Goal: Information Seeking & Learning: Learn about a topic

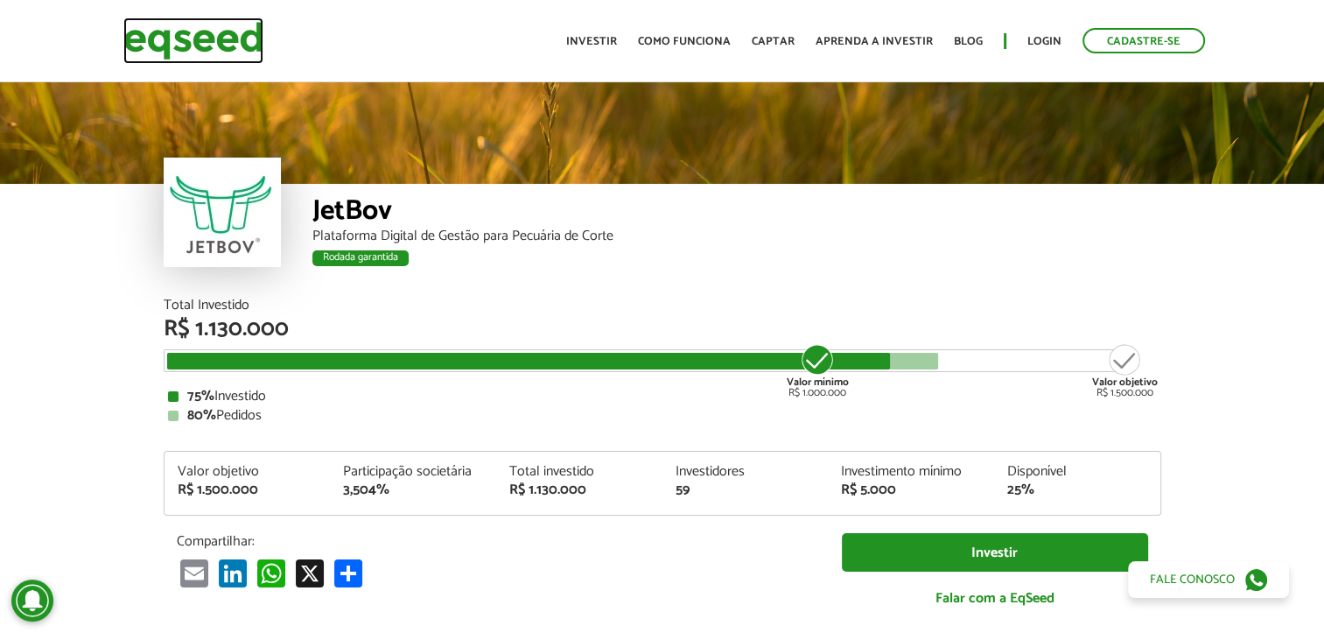
click at [193, 36] on img at bounding box center [193, 41] width 140 height 46
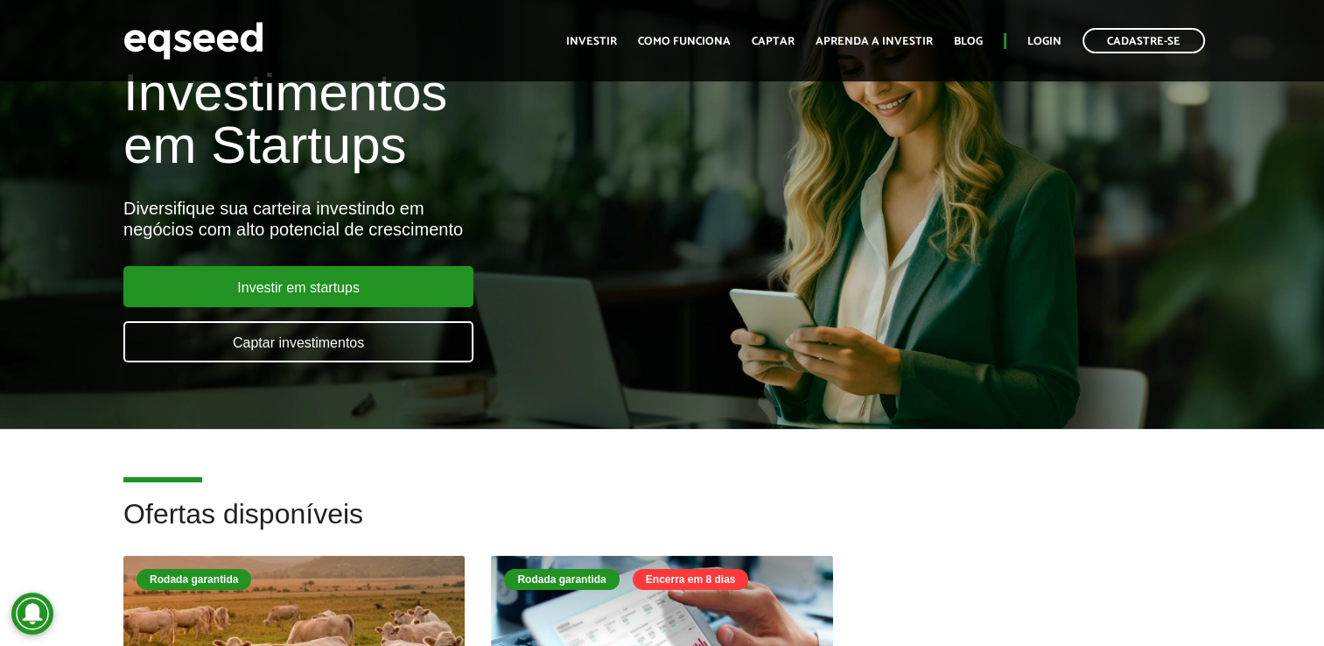
scroll to position [263, 0]
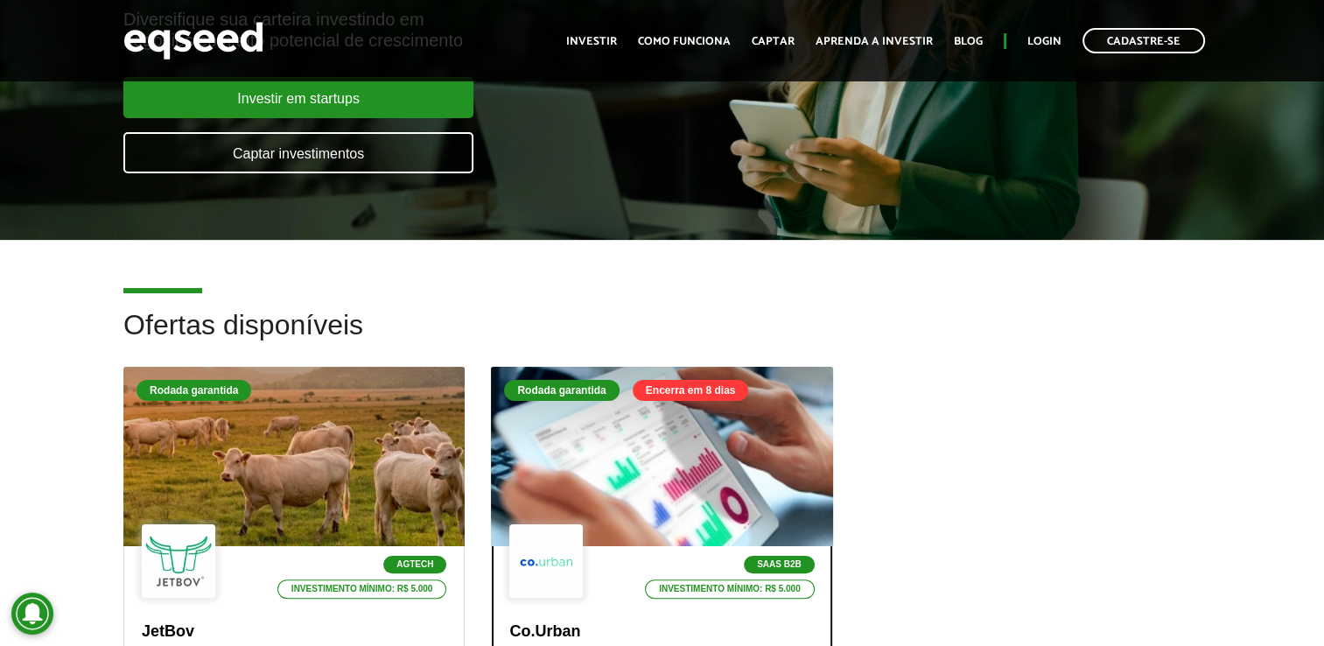
click at [730, 462] on div at bounding box center [662, 456] width 410 height 215
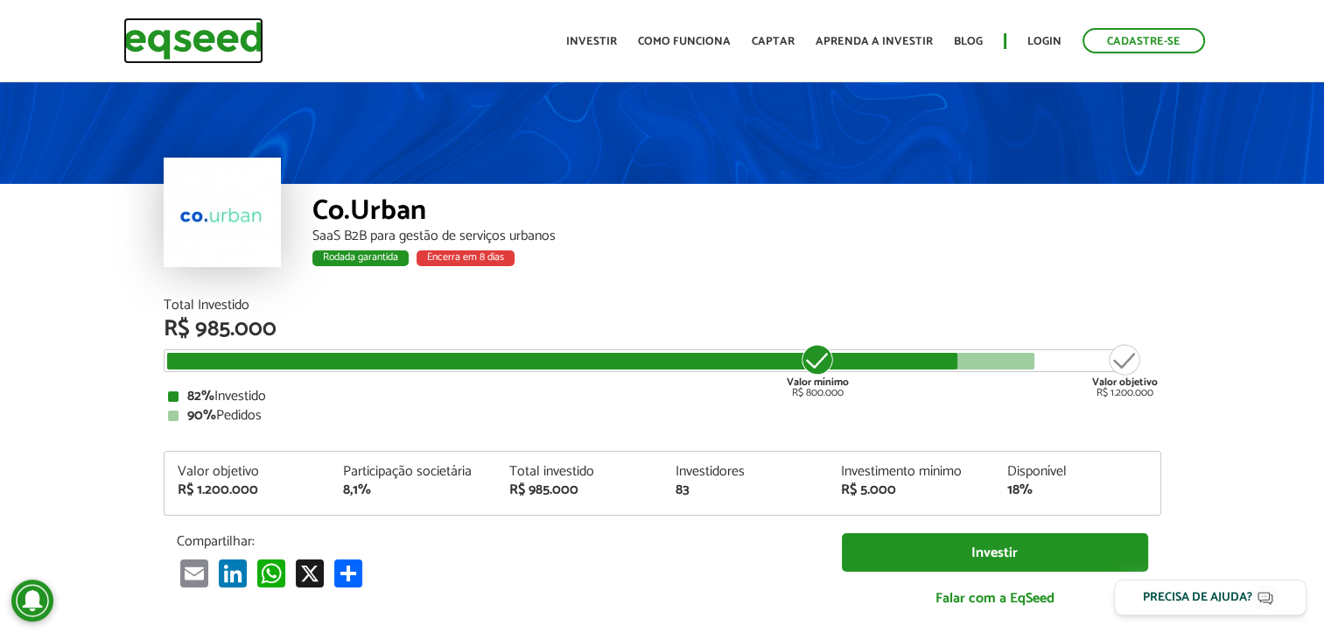
click at [229, 38] on img at bounding box center [193, 41] width 140 height 46
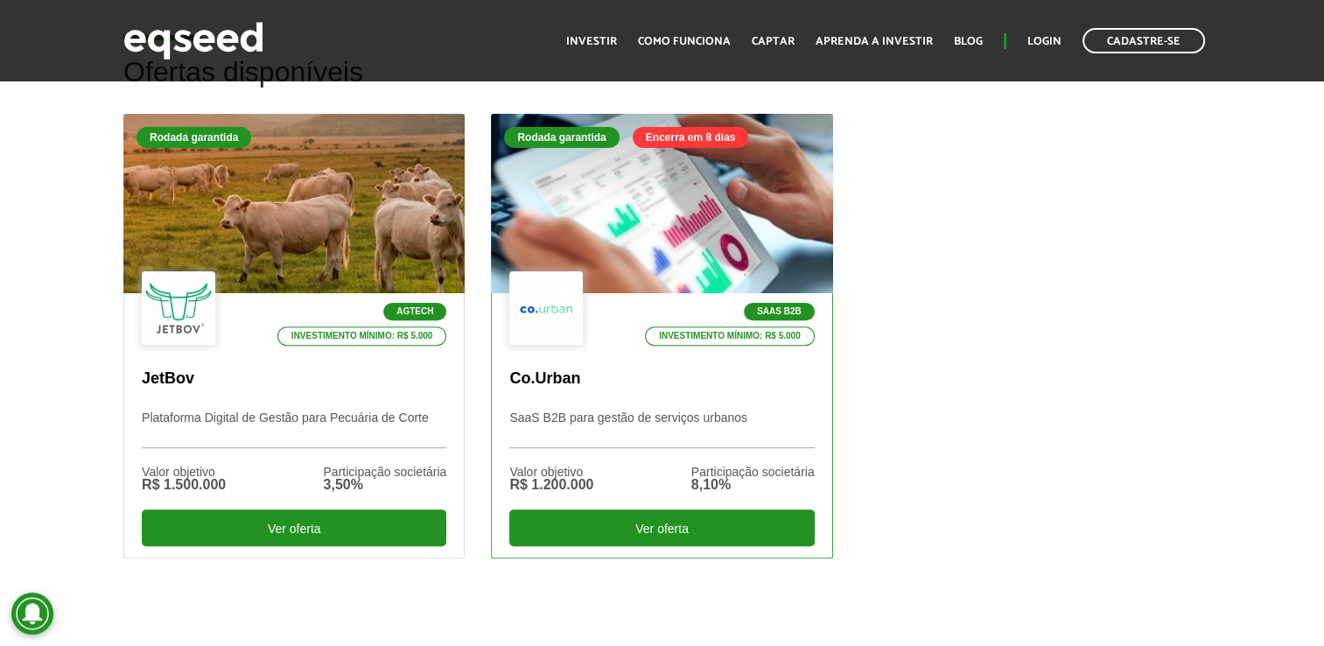
scroll to position [525, 0]
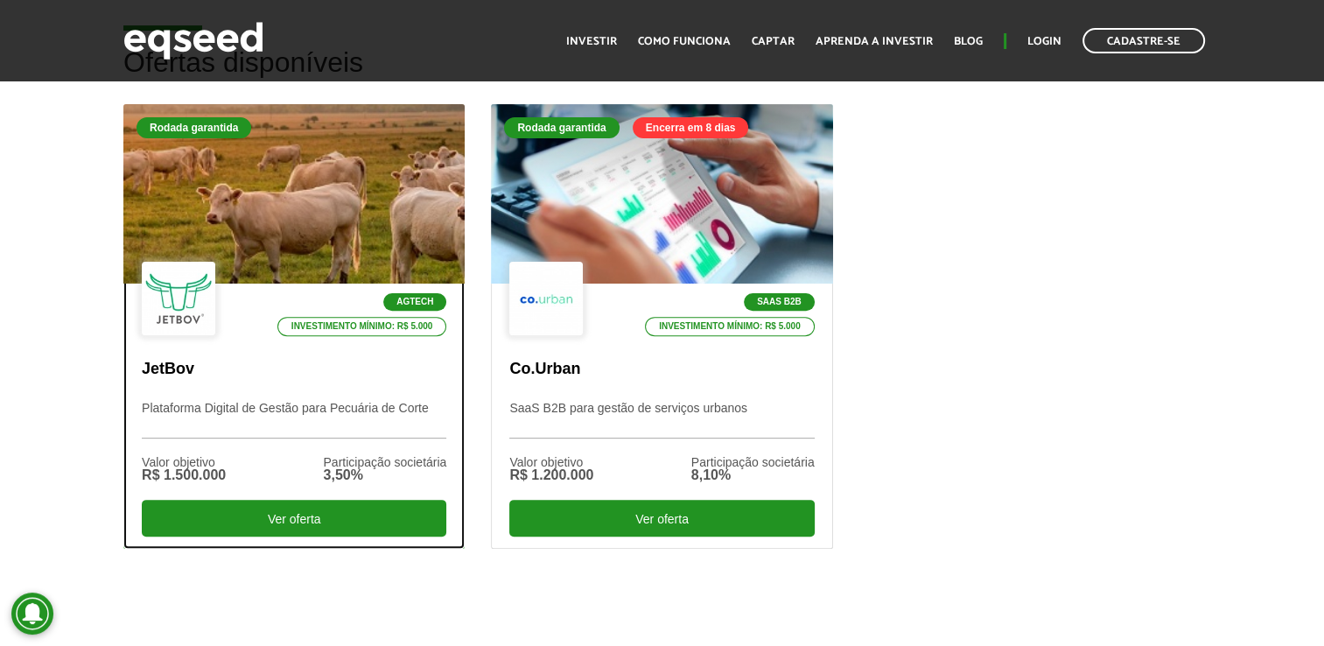
click at [301, 199] on div at bounding box center [294, 194] width 410 height 215
